Goal: Communication & Community: Answer question/provide support

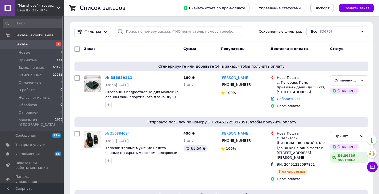
click at [45, 9] on div "Ваш ID: 3193877" at bounding box center [40, 10] width 47 height 5
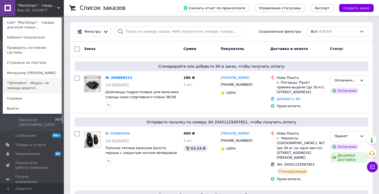
click at [34, 78] on link ""Tytmodno" - Модно, не завжди дорого!" at bounding box center [32, 85] width 58 height 15
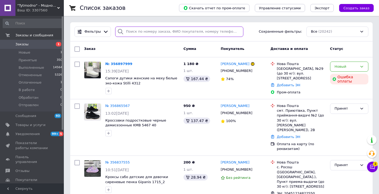
click at [138, 35] on input "search" at bounding box center [179, 32] width 128 height 10
paste input "[PERSON_NAME]"
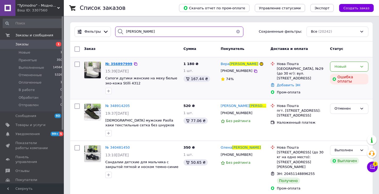
type input "[PERSON_NAME]"
click at [120, 62] on span "№ 356897999" at bounding box center [118, 64] width 27 height 4
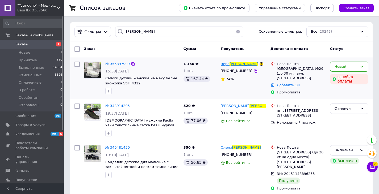
click at [235, 64] on span "[PERSON_NAME]" at bounding box center [243, 64] width 29 height 4
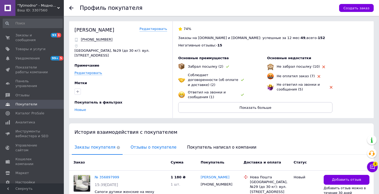
click at [144, 145] on span "Отзывы о покупателе" at bounding box center [153, 148] width 51 height 14
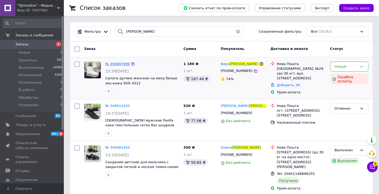
click at [119, 64] on span "№ 356897999" at bounding box center [117, 64] width 24 height 4
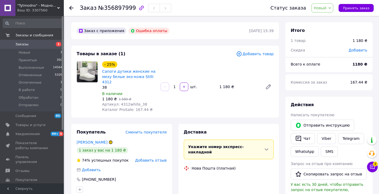
scroll to position [177, 0]
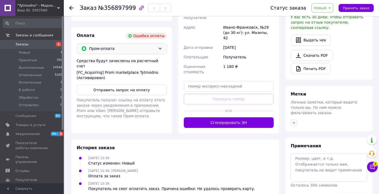
click at [106, 48] on div "Пром-оплата" at bounding box center [122, 48] width 90 height 11
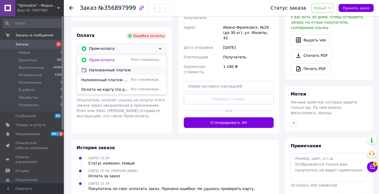
click at [113, 68] on span "Наложенный платеж" at bounding box center [125, 70] width 73 height 5
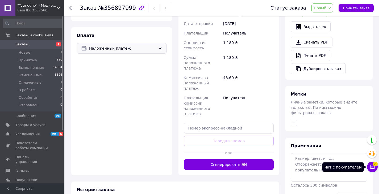
click at [373, 166] on span "3" at bounding box center [375, 164] width 5 height 5
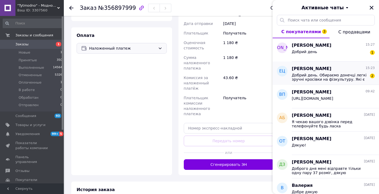
click at [314, 77] on span "Добрий день. Обираємо донечці легкі зручні кросівки на фізкультуру. Які є модел…" at bounding box center [329, 77] width 75 height 9
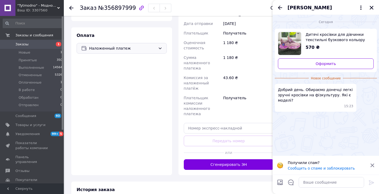
click at [289, 47] on img "Посмотреть товар" at bounding box center [289, 43] width 23 height 23
click at [29, 7] on span ""Tytmodno" - Модно, не завжди дорого!" at bounding box center [37, 5] width 40 height 5
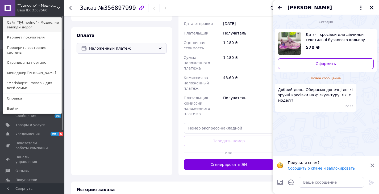
click at [35, 25] on link "Сайт "Tytmodno" - Модно, не завжди дорог..." at bounding box center [32, 25] width 58 height 15
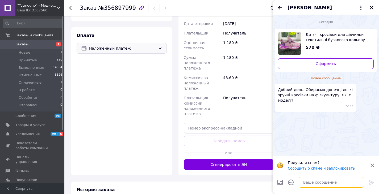
click at [328, 180] on textarea at bounding box center [330, 182] width 65 height 11
type textarea "Добрий день!"
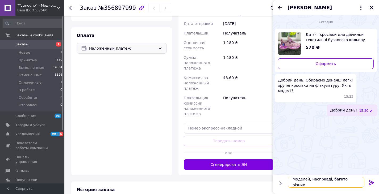
scroll to position [1, 0]
type textarea "Моделей, насправді, багато різних. Який розмір вам потрібен?"
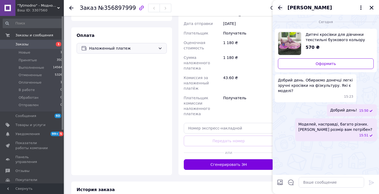
click at [280, 8] on icon "Назад" at bounding box center [280, 8] width 6 height 6
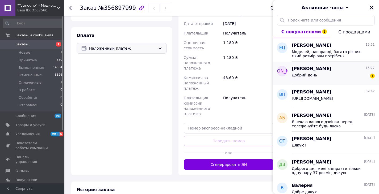
click at [338, 79] on div "Добрий день 1" at bounding box center [333, 76] width 83 height 9
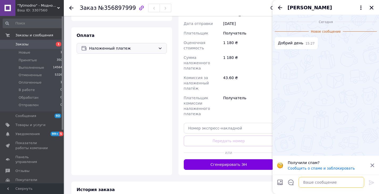
click at [349, 185] on textarea at bounding box center [330, 182] width 65 height 11
type textarea "Добрий день!"
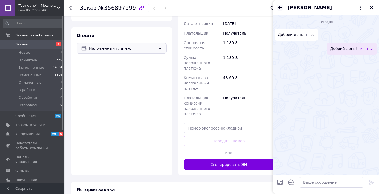
click at [279, 7] on icon "Назад" at bounding box center [280, 8] width 4 height 4
